Goal: Communication & Community: Answer question/provide support

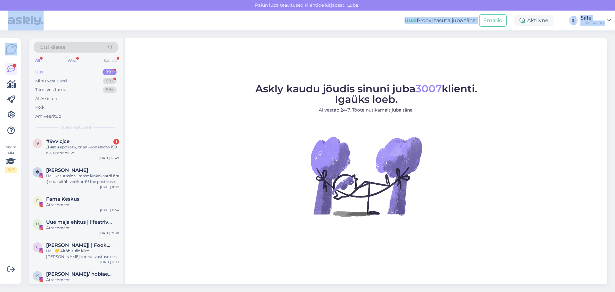
drag, startPoint x: 144, startPoint y: 22, endPoint x: -212, endPoint y: 39, distance: 356.4
click at [0, 39] on html "Palun luba teavitused klientide kirjadest. Luba Uus! Proovi tasuta juba täna: E…" at bounding box center [307, 146] width 615 height 292
click at [189, 107] on figure "Askly kaudu jõudis sinuni juba 3007 klienti. Igaüks loeb. AI vastab 24/7. Tööta…" at bounding box center [366, 159] width 471 height 150
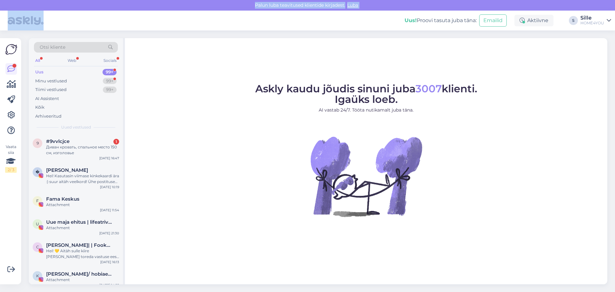
drag, startPoint x: 178, startPoint y: 5, endPoint x: -139, endPoint y: 21, distance: 318.2
click at [0, 21] on html "Palun luba teavitused klientide kirjadest. Luba Uus! Proovi tasuta juba täna: E…" at bounding box center [307, 146] width 615 height 292
click at [93, 139] on div "#9vvlcjce 1" at bounding box center [82, 141] width 73 height 6
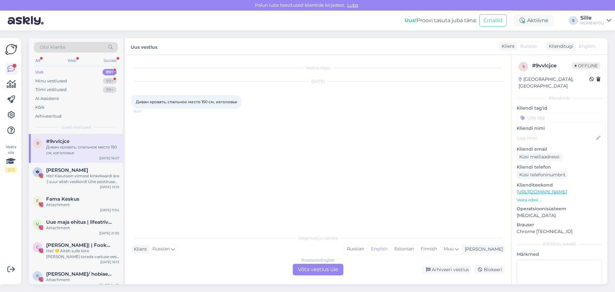
click at [300, 266] on div "Russian to English Võta vestlus üle" at bounding box center [318, 270] width 51 height 12
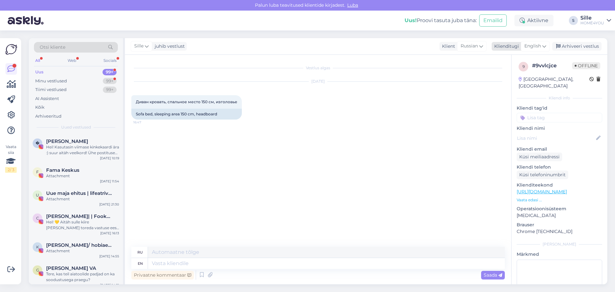
click at [528, 45] on span "English" at bounding box center [532, 46] width 17 height 7
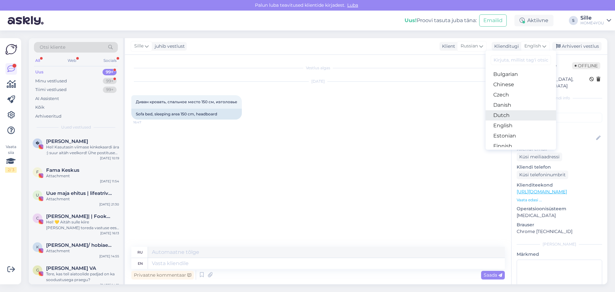
scroll to position [32, 0]
click at [508, 121] on link "Estonian" at bounding box center [521, 125] width 70 height 10
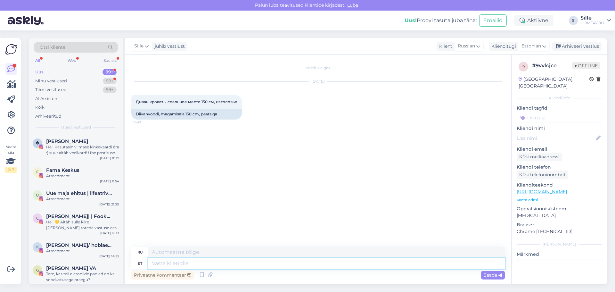
click at [306, 268] on textarea at bounding box center [326, 263] width 357 height 11
type textarea "Tere,"
type textarea "Привет,"
click at [530, 189] on link "https://www.home4you.ee/et/diivanvoodi-lander-3-kohaline-tumehall/" at bounding box center [542, 192] width 50 height 6
click at [217, 265] on textarea "Tere," at bounding box center [326, 263] width 357 height 11
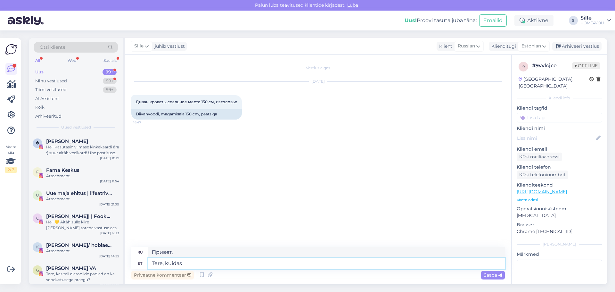
type textarea "Tere, kuidas s"
type textarea "Привет, как дела?"
type textarea "Tere, kuidas saame"
type textarea "Здравствуйте, как мы можем"
type textarea "Tere, kuidas saame aidata"
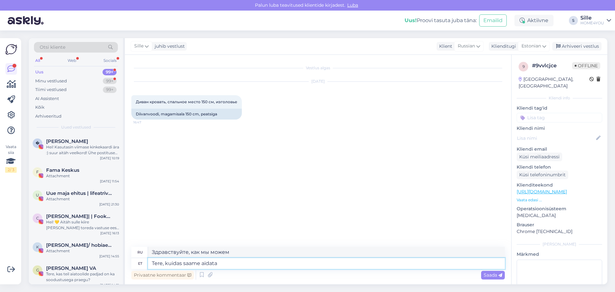
type textarea "Здравствуйте, чем мы можем помочь?"
type textarea "Tere, kuidas saame aidata?"
click at [494, 276] on span "Saada" at bounding box center [493, 275] width 19 height 6
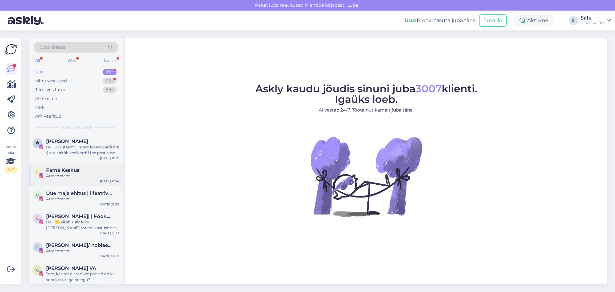
click at [81, 178] on div "Attachment" at bounding box center [82, 176] width 73 height 6
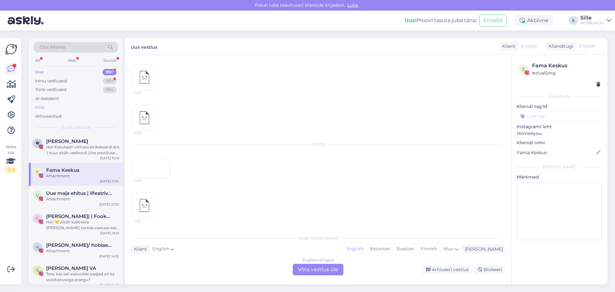
click at [43, 107] on div "Kõik" at bounding box center [39, 107] width 9 height 6
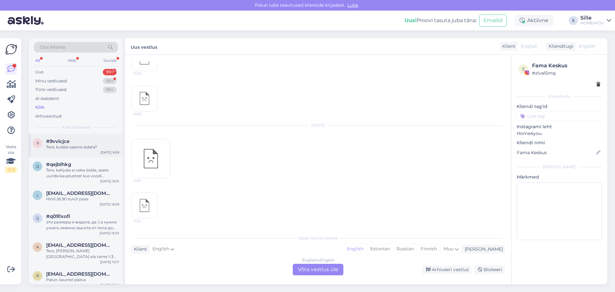
scroll to position [1727, 0]
click at [88, 178] on div "q #qejblhkg Tere, kahjuks ei oska öelda, saate uurida kauplustest kus voodi näi…" at bounding box center [76, 171] width 94 height 29
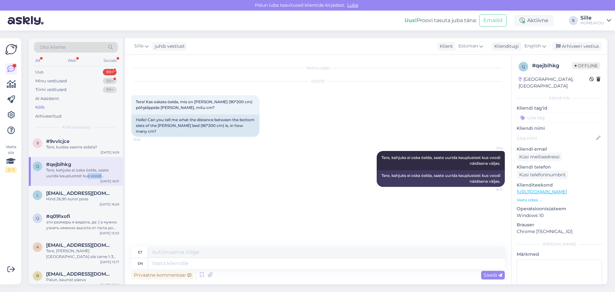
scroll to position [0, 0]
click at [92, 196] on div "Hind 26,90 eurot poes" at bounding box center [82, 199] width 73 height 6
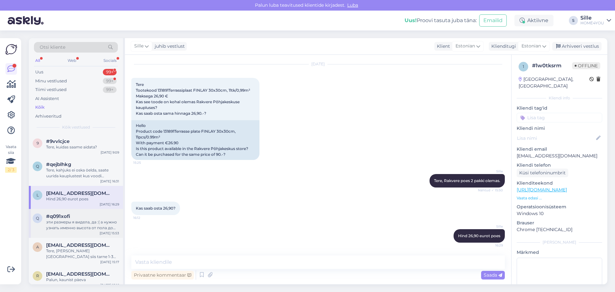
click at [87, 224] on div "эти размеры я видела, да :( а нужно узнать именно высота от пола до сидения" at bounding box center [82, 225] width 73 height 12
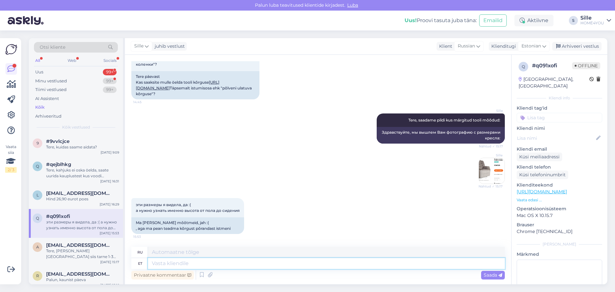
click at [250, 264] on textarea at bounding box center [326, 263] width 357 height 11
type textarea "Tooli"
type textarea "Стул"
click at [482, 165] on img at bounding box center [492, 171] width 26 height 26
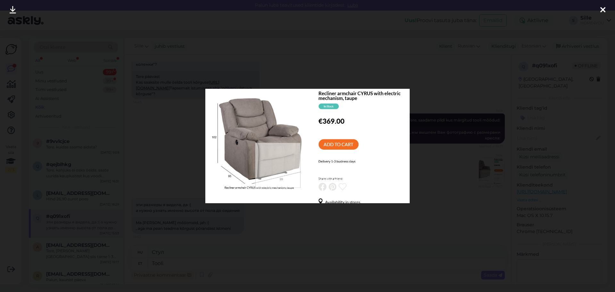
click at [605, 12] on icon at bounding box center [602, 10] width 5 height 8
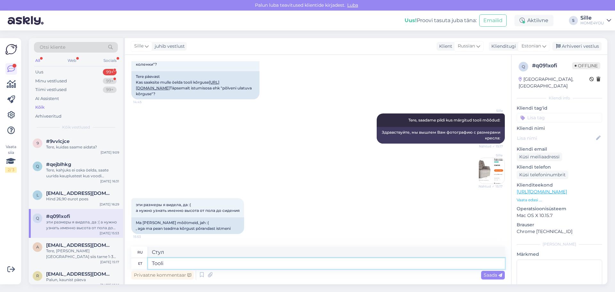
click at [174, 263] on textarea "Tooli" at bounding box center [326, 263] width 357 height 11
type textarea "Tooli kõrgus"
type textarea "Высота стула"
type textarea "Tooli kõrgus põrandast"
type textarea "Высота стула от пола"
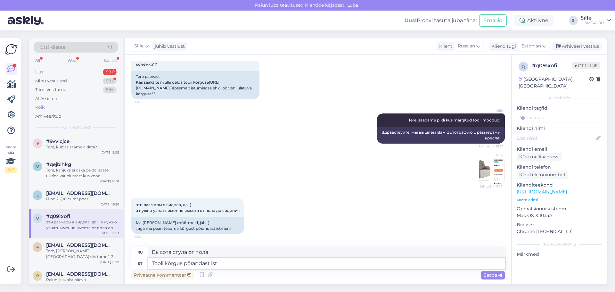
type textarea "Tooli kõrgus põrandast is"
type textarea "Высота стула от пола составляет"
type textarea "Tooli kõrgus põrandast istmeni"
type textarea "Высота стула от пола до сиденья"
click at [252, 266] on textarea "Tooli kõrgus põrandast istmeni" at bounding box center [326, 263] width 357 height 11
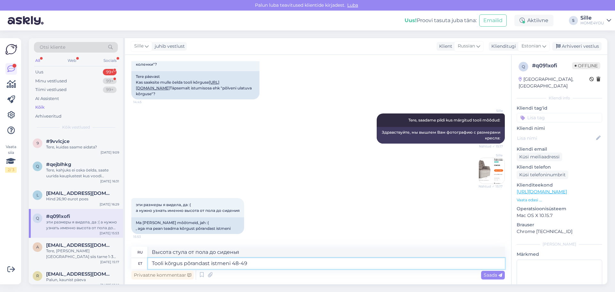
type textarea "Tooli kõrgus põrandast istmeni 48-49"
type textarea "Высота стула от пола до сиденья 48-49"
type textarea "Tooli kõrgus põrandast istmeni 48-49 cm"
type textarea "Высота стула от пола до сиденья 48-49 см."
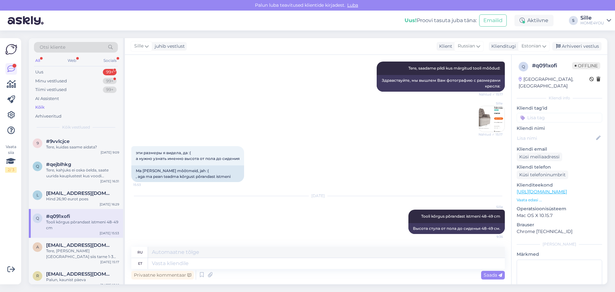
click at [46, 109] on div "Kõik" at bounding box center [76, 107] width 84 height 9
